Goal: Find specific page/section: Find specific page/section

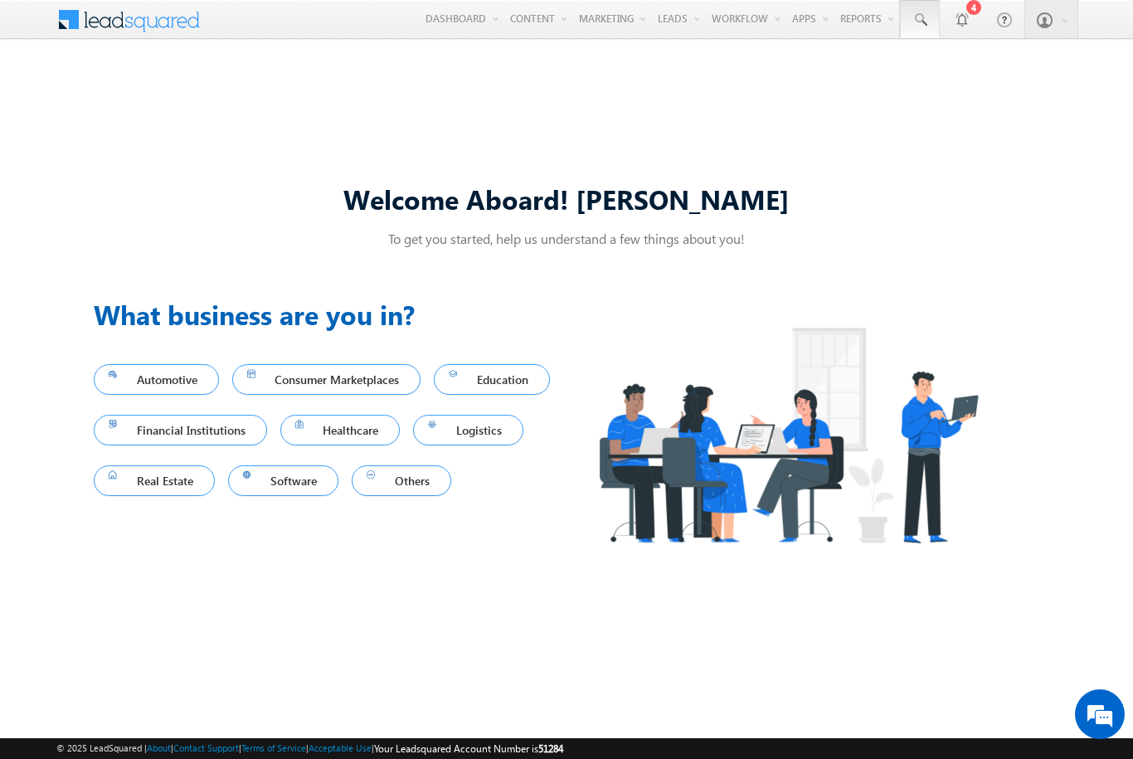
click at [919, 20] on span at bounding box center [920, 20] width 17 height 17
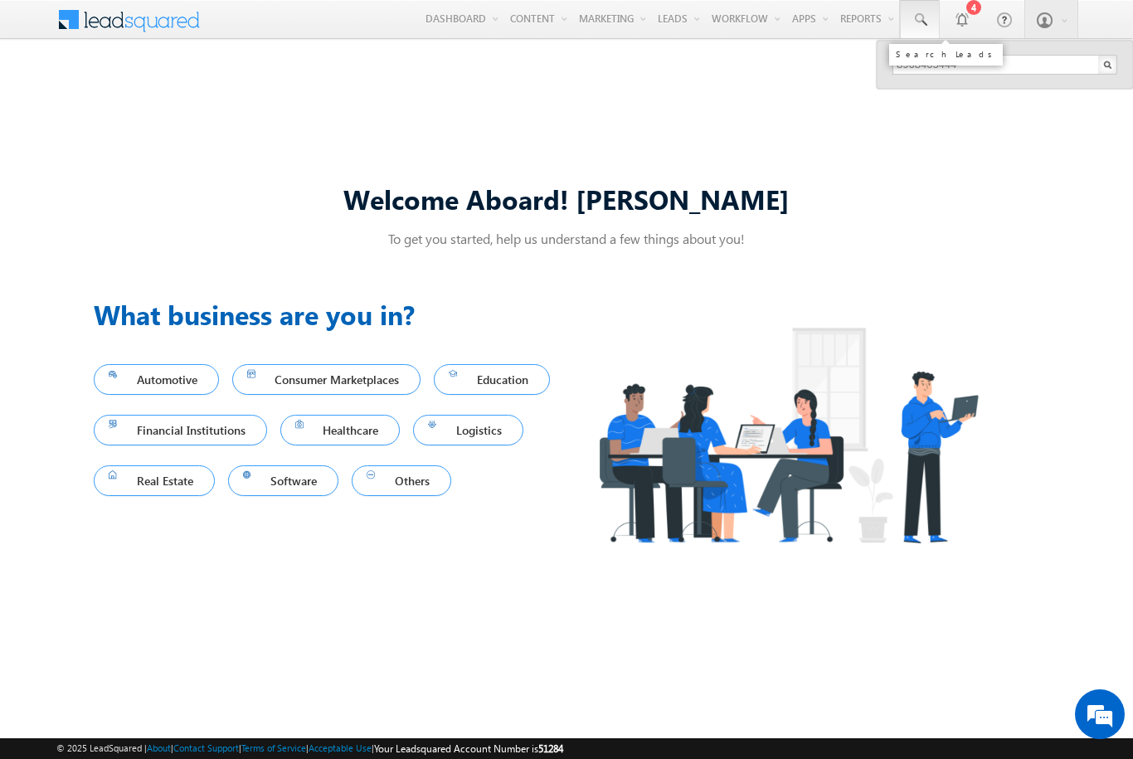
type input "8968405444"
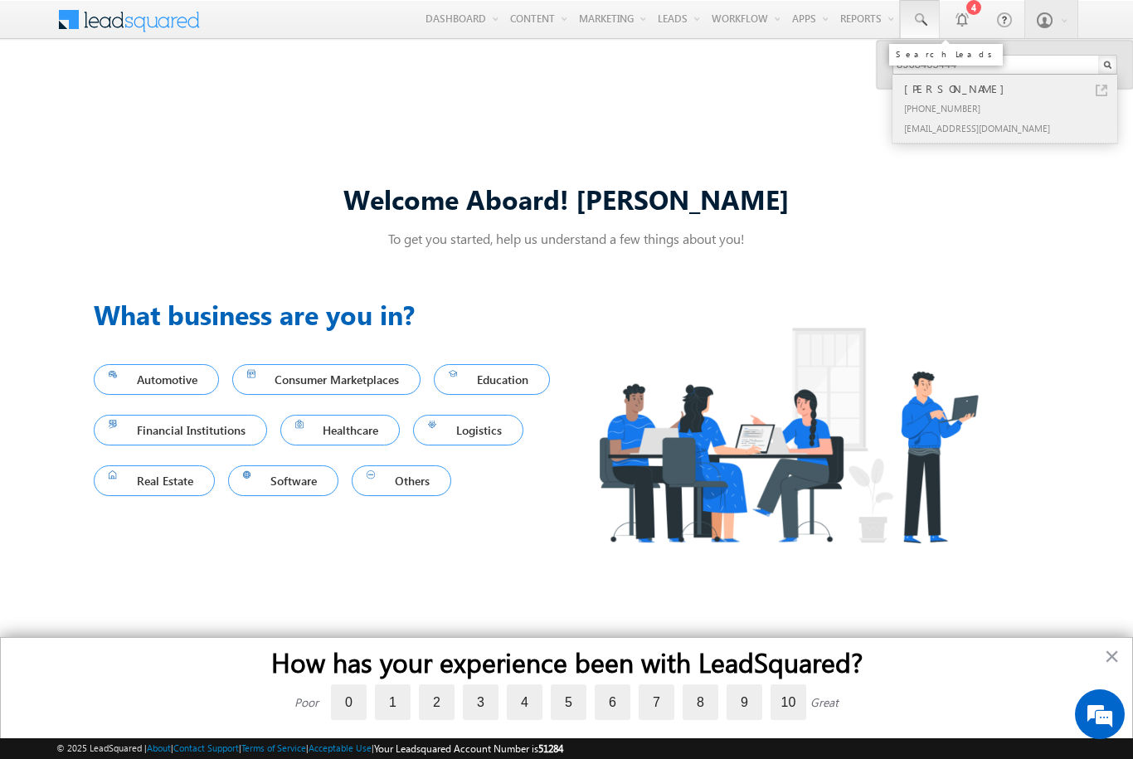
click at [1012, 89] on div "[PERSON_NAME]" at bounding box center [1012, 89] width 222 height 18
